Goal: Transaction & Acquisition: Book appointment/travel/reservation

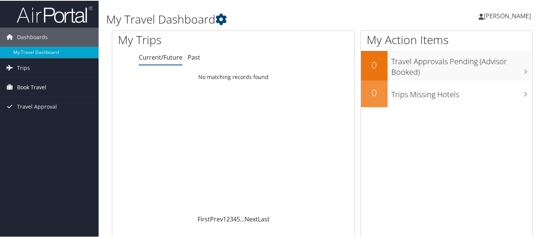
click at [35, 85] on span "Book Travel" at bounding box center [31, 86] width 29 height 19
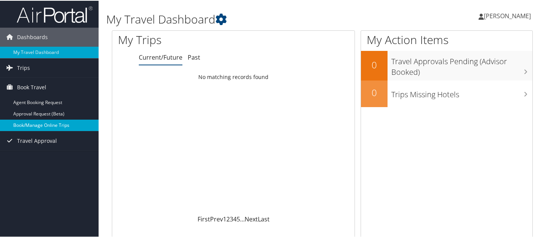
click at [47, 124] on link "Book/Manage Online Trips" at bounding box center [49, 124] width 99 height 11
